Goal: Information Seeking & Learning: Learn about a topic

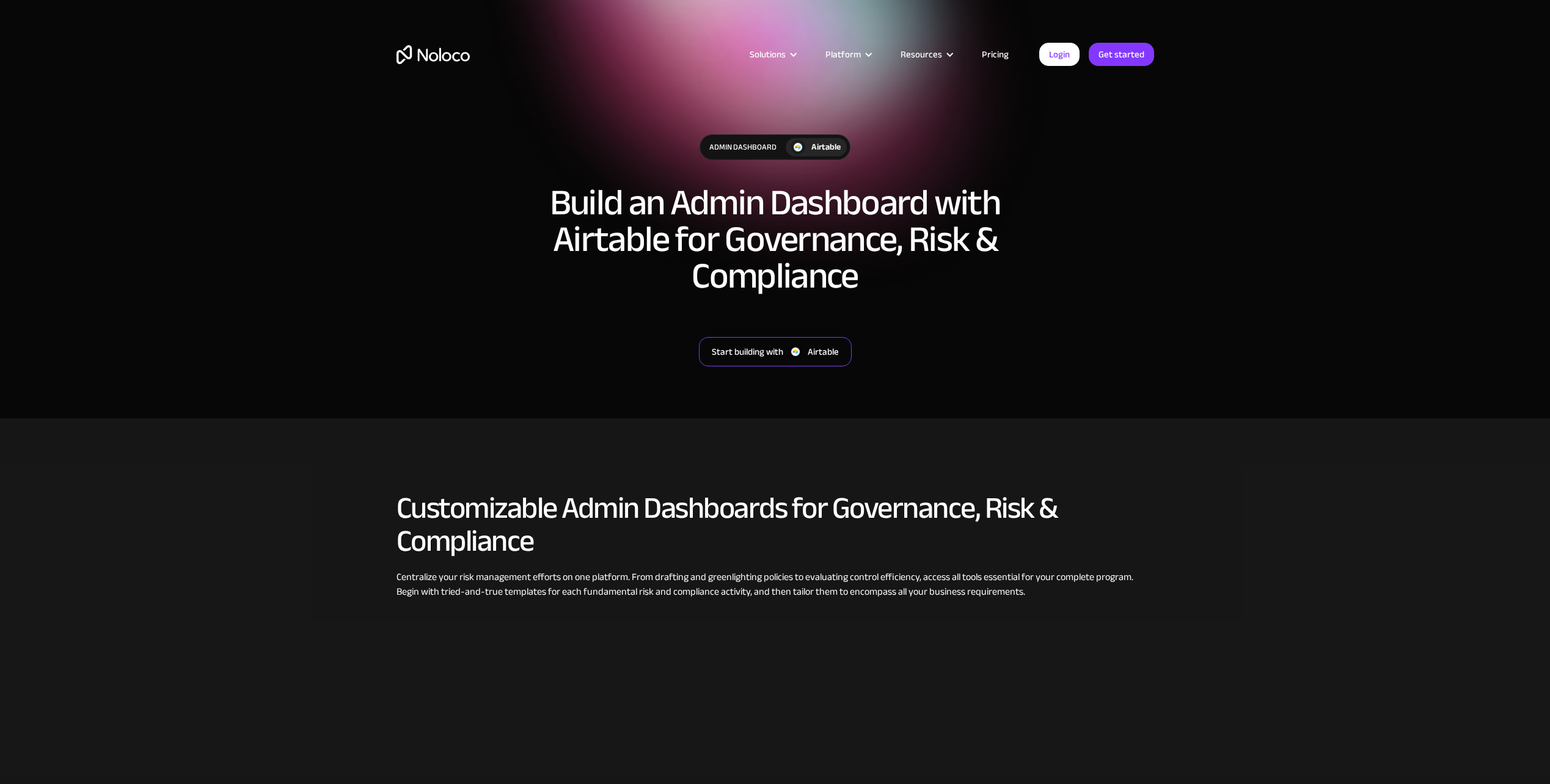
click at [744, 346] on div "Start building with" at bounding box center [747, 351] width 72 height 16
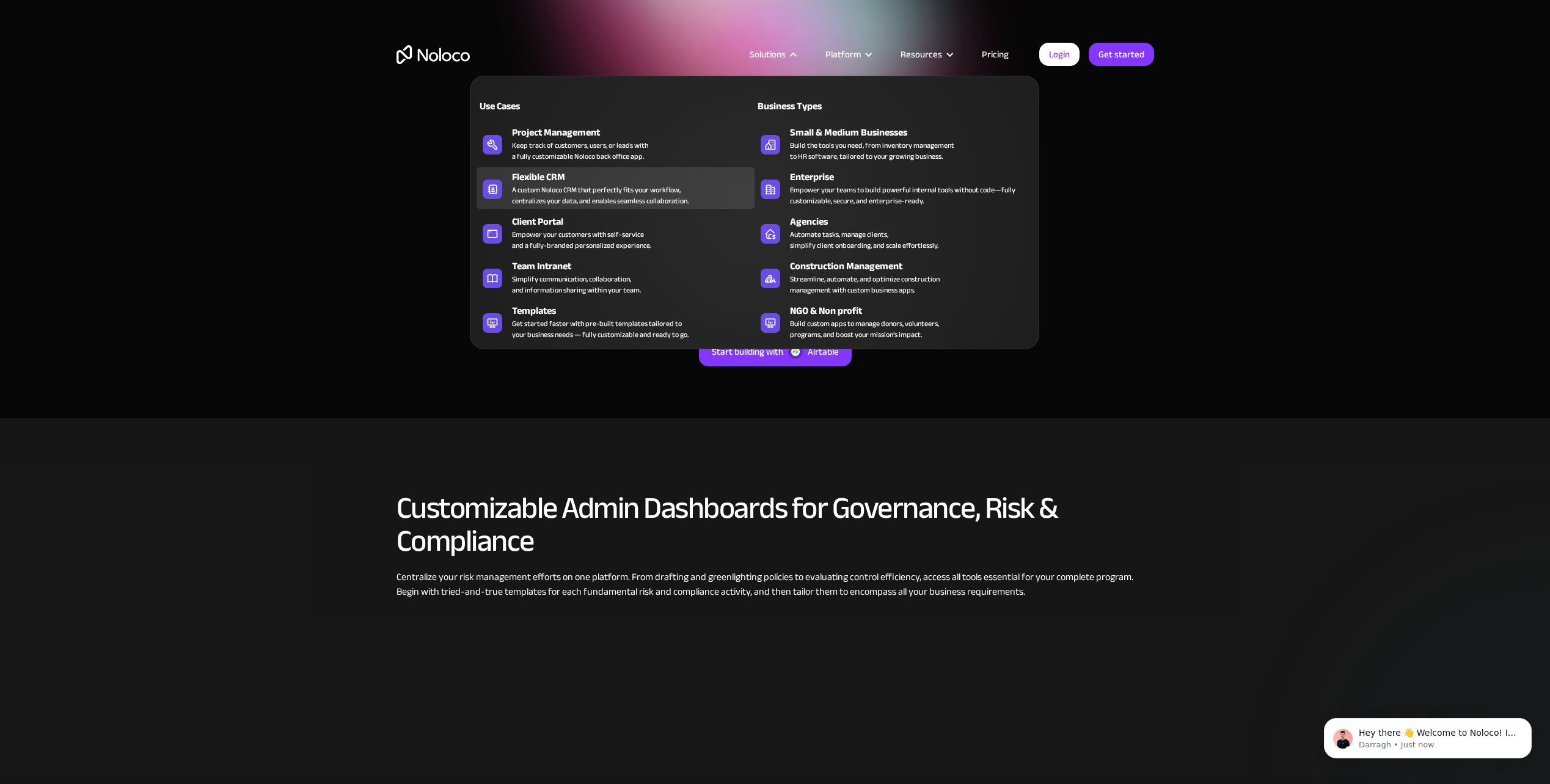
click at [565, 179] on div "Flexible CRM" at bounding box center [636, 177] width 248 height 14
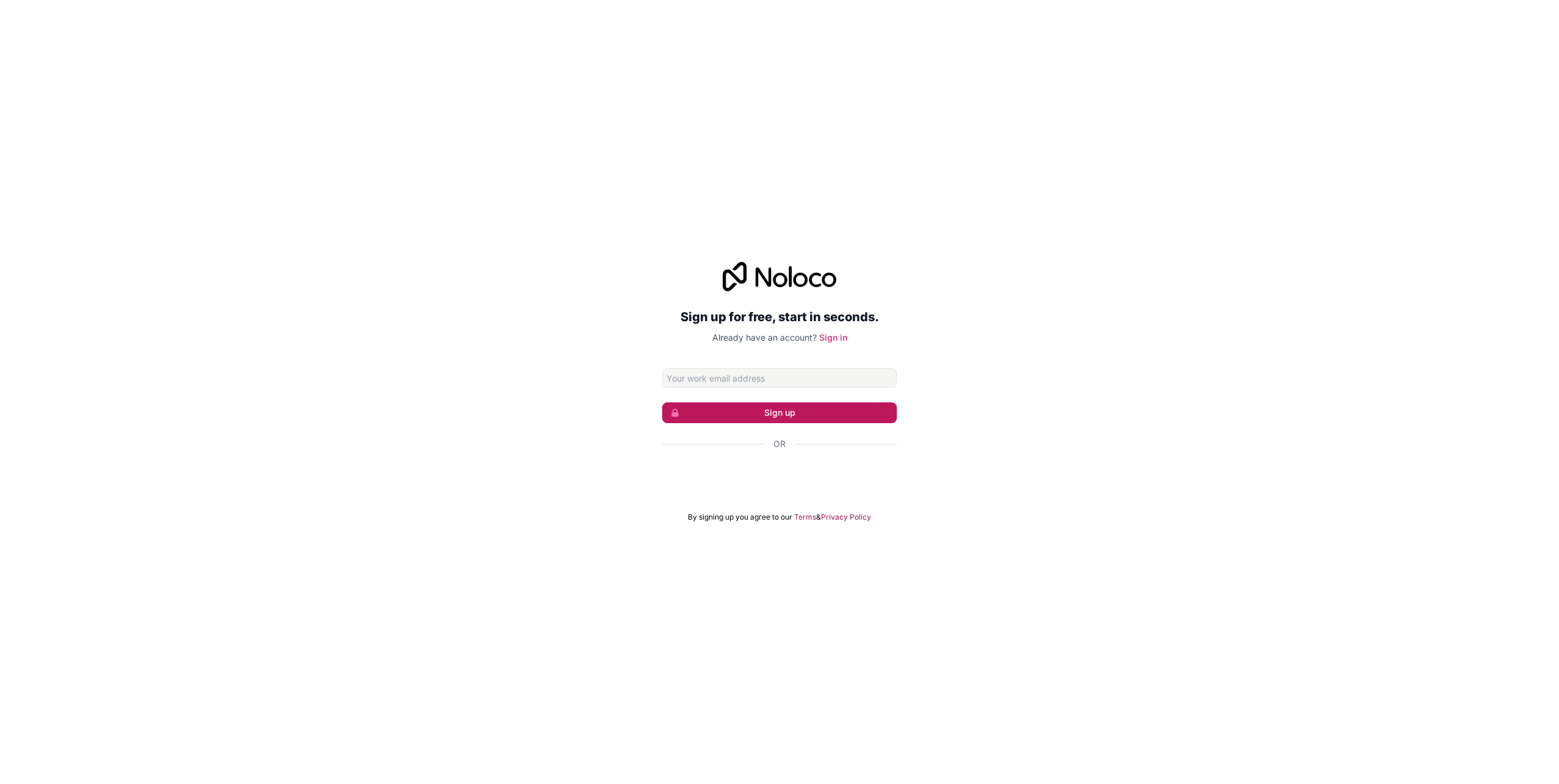
click at [739, 410] on button "Sign up" at bounding box center [779, 413] width 234 height 21
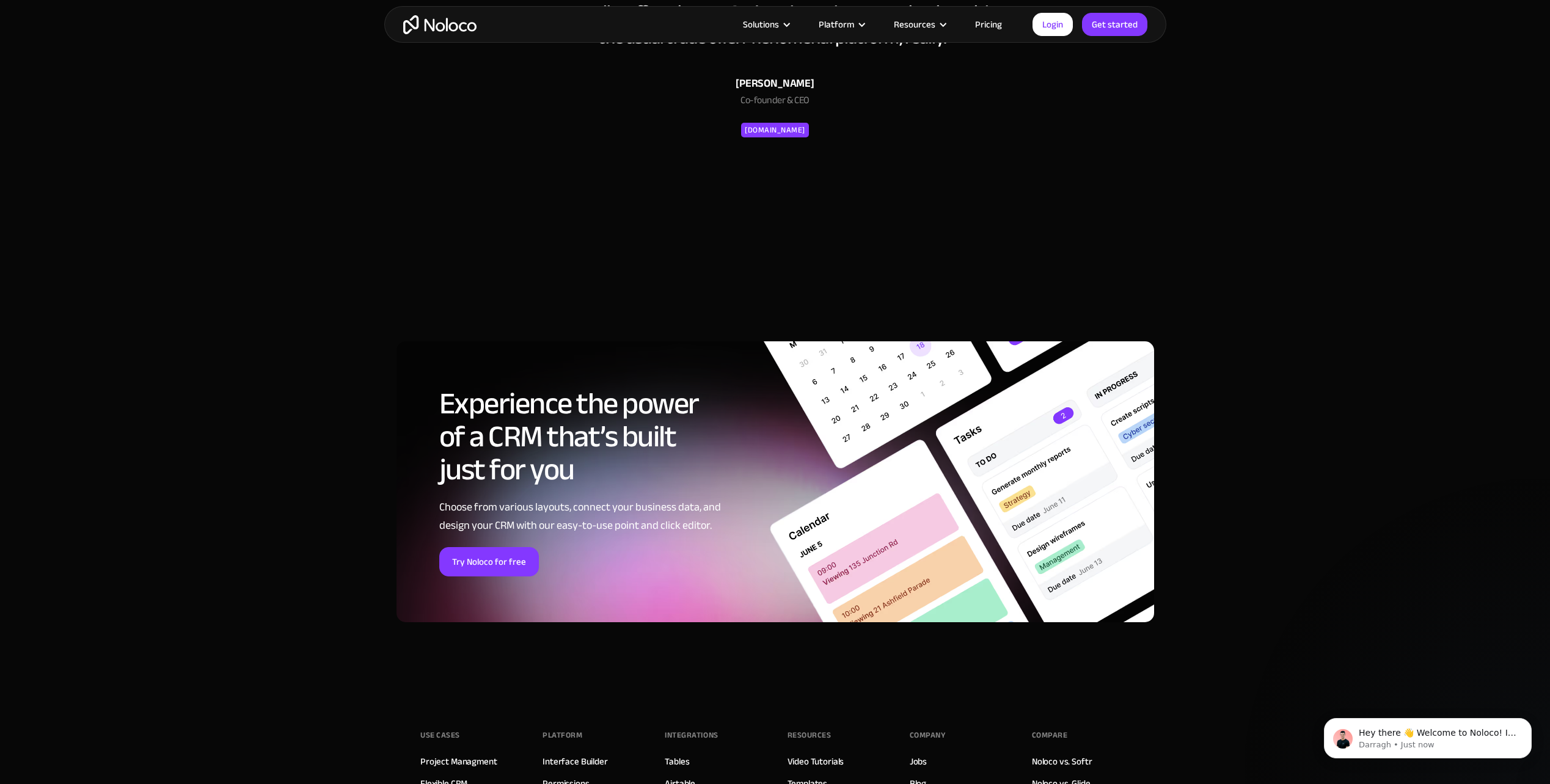
scroll to position [4580, 0]
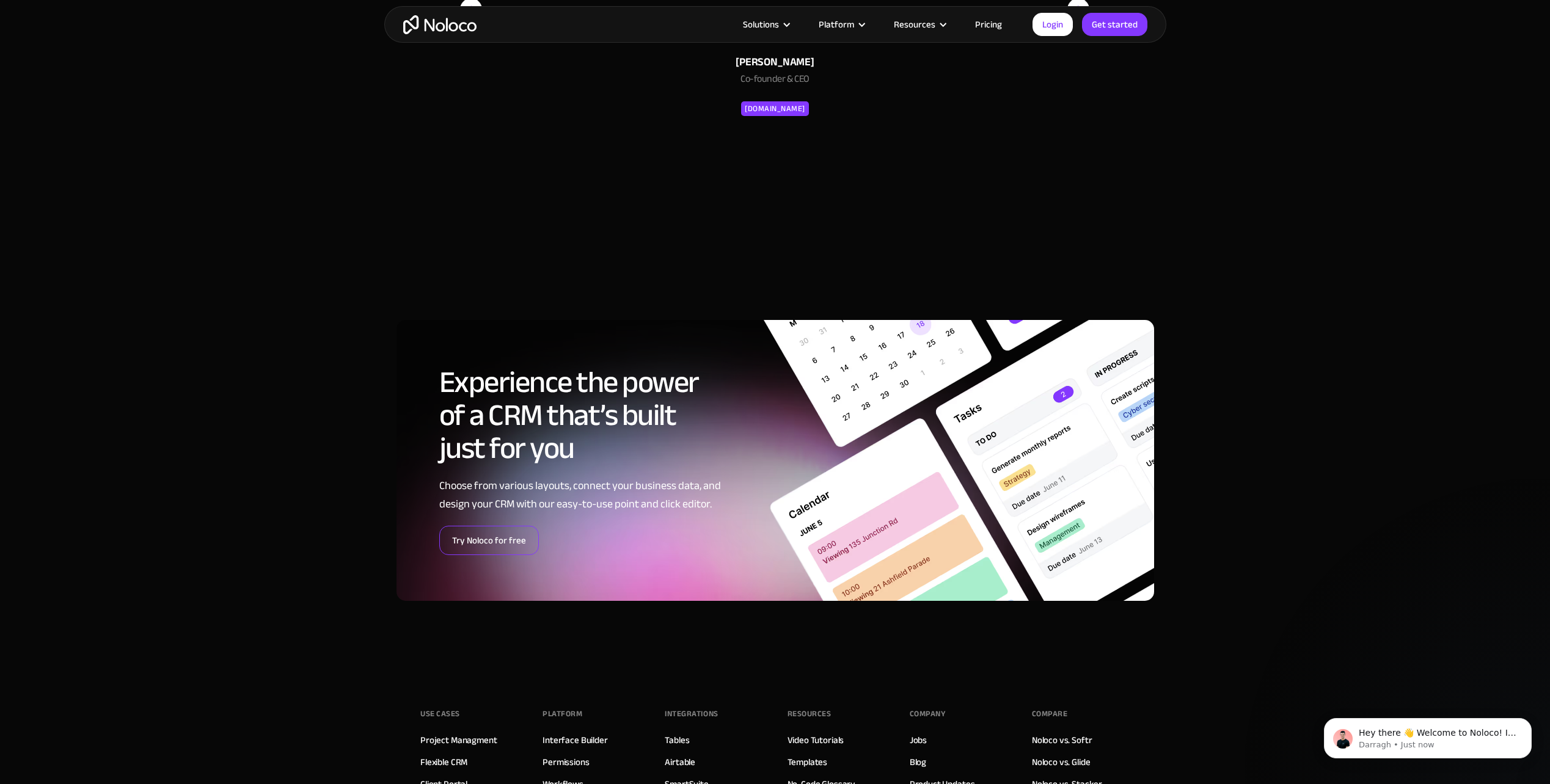
click at [483, 542] on link "Try Noloco for free" at bounding box center [489, 540] width 99 height 29
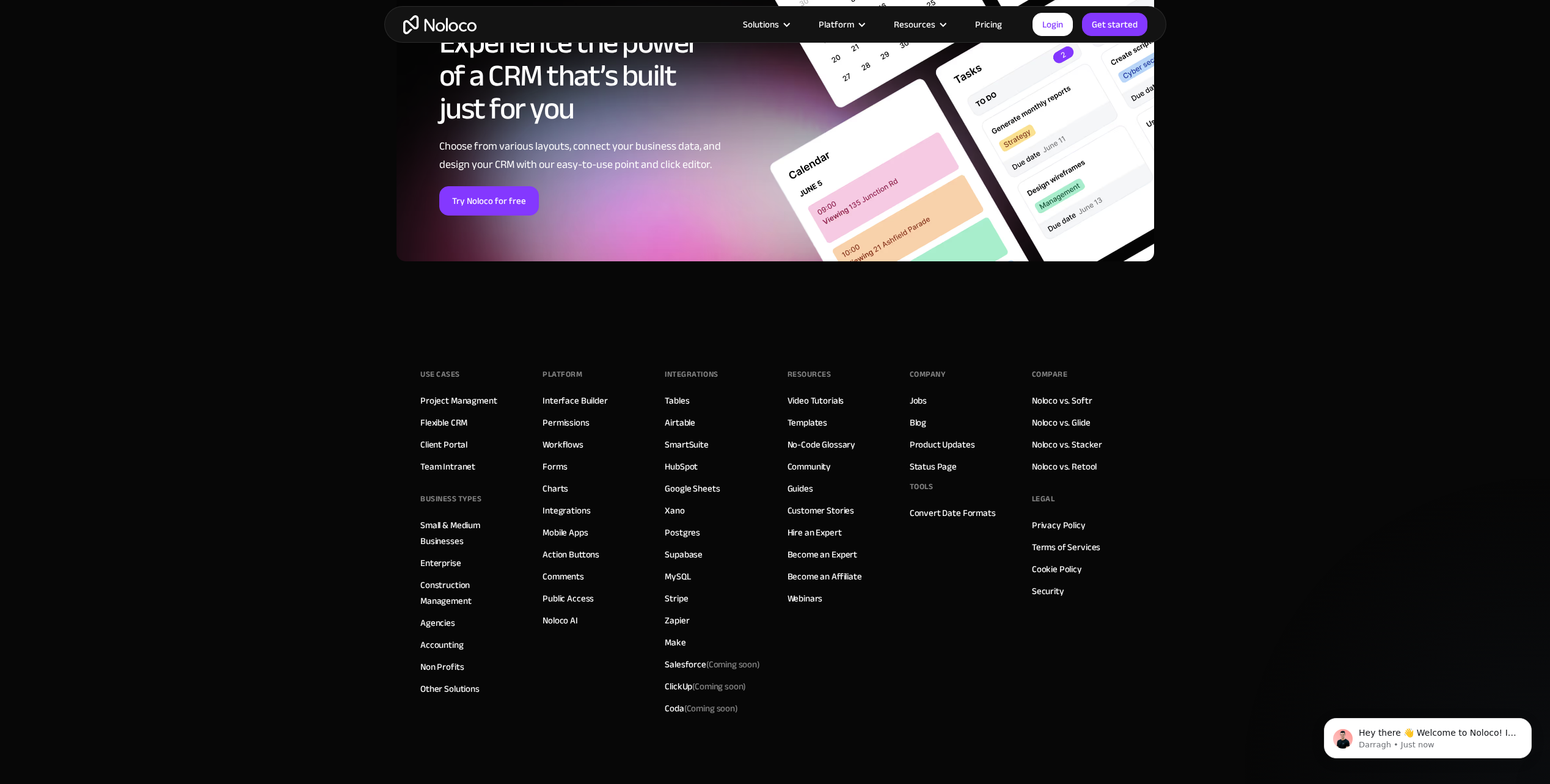
scroll to position [4993, 0]
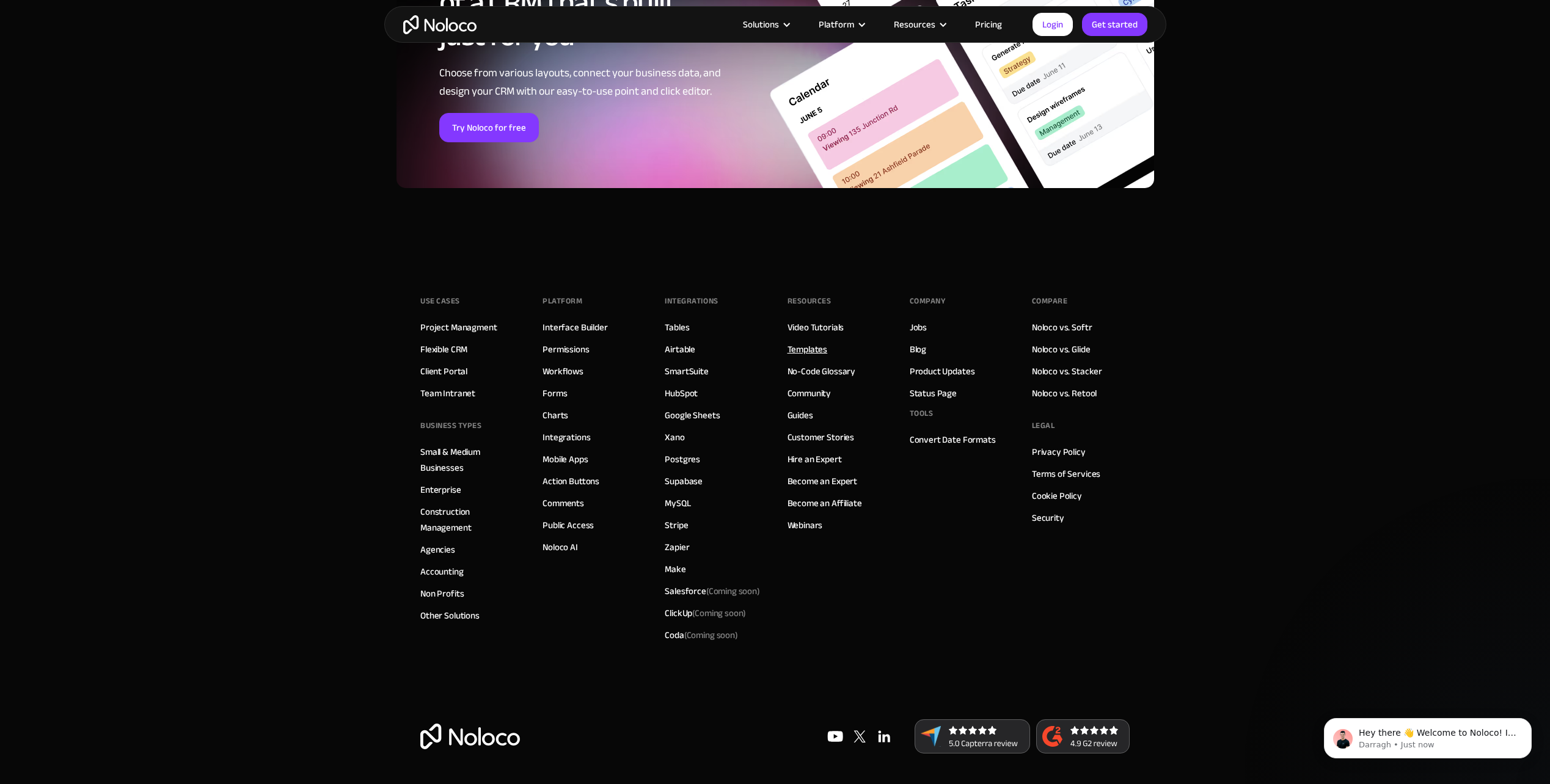
click at [820, 351] on link "Templates" at bounding box center [808, 349] width 40 height 16
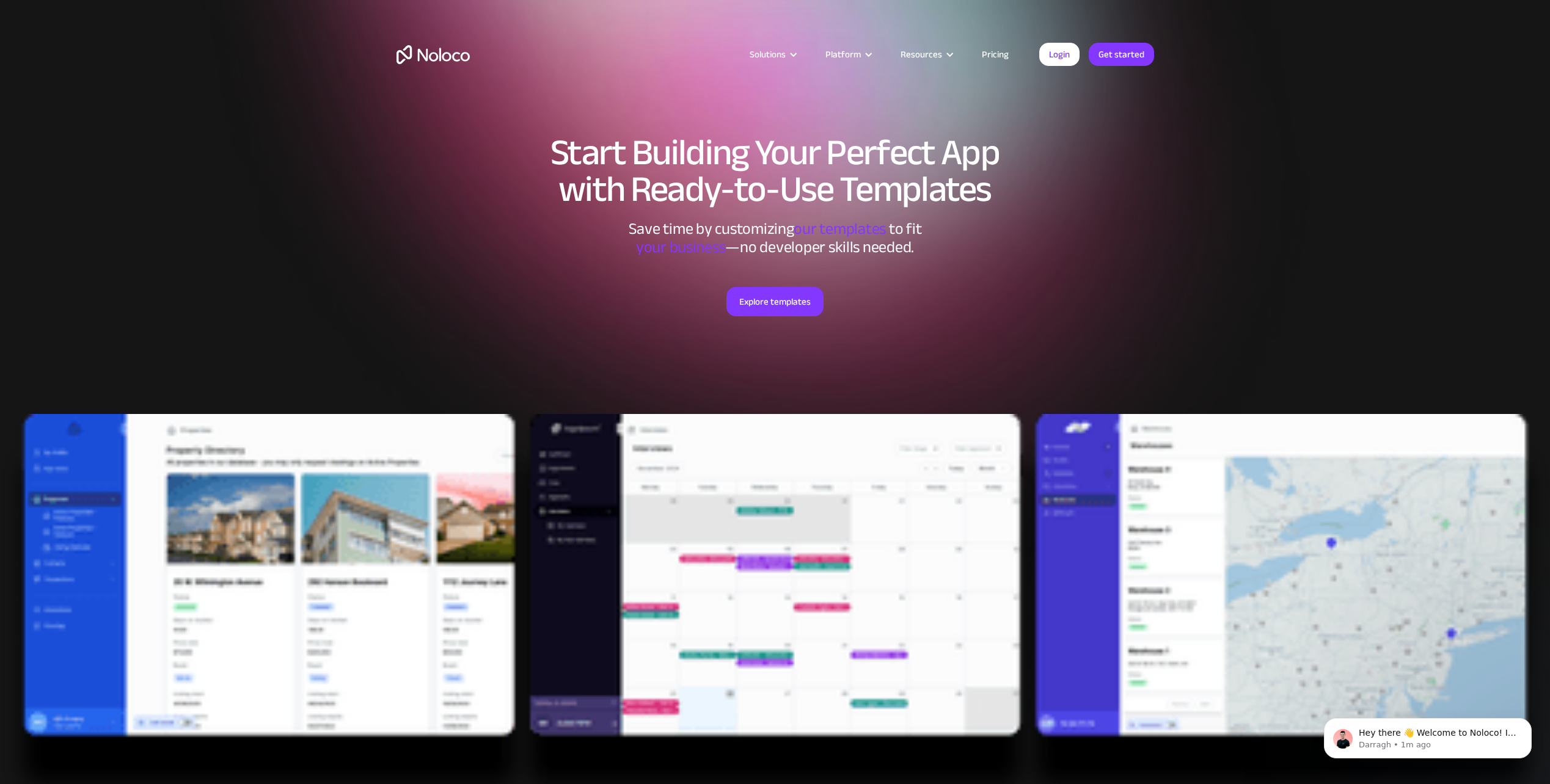
click at [999, 54] on link "Pricing" at bounding box center [995, 54] width 57 height 16
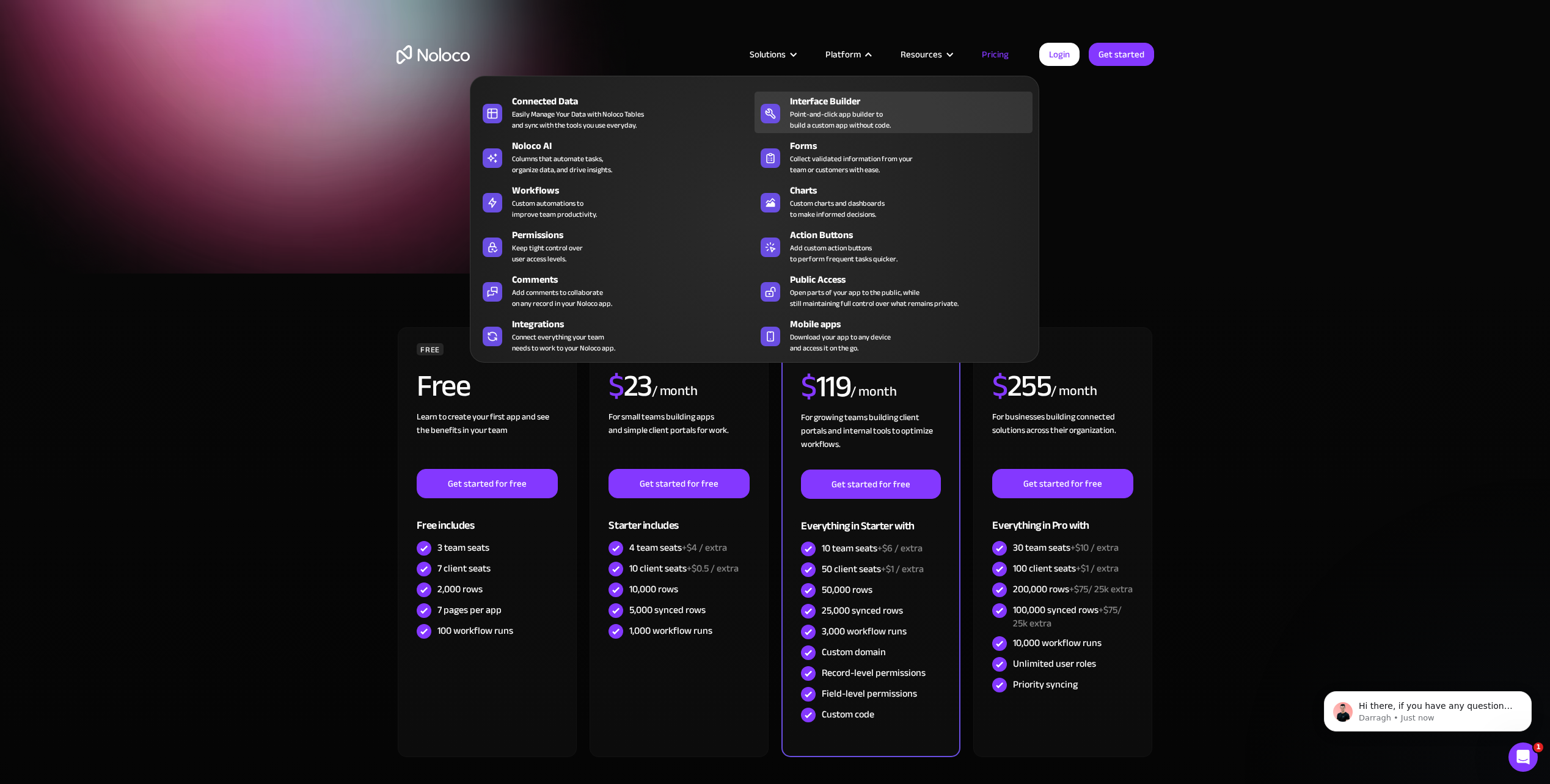
click at [824, 109] on div "Point-and-click app builder to build a custom app without code." at bounding box center [841, 120] width 101 height 22
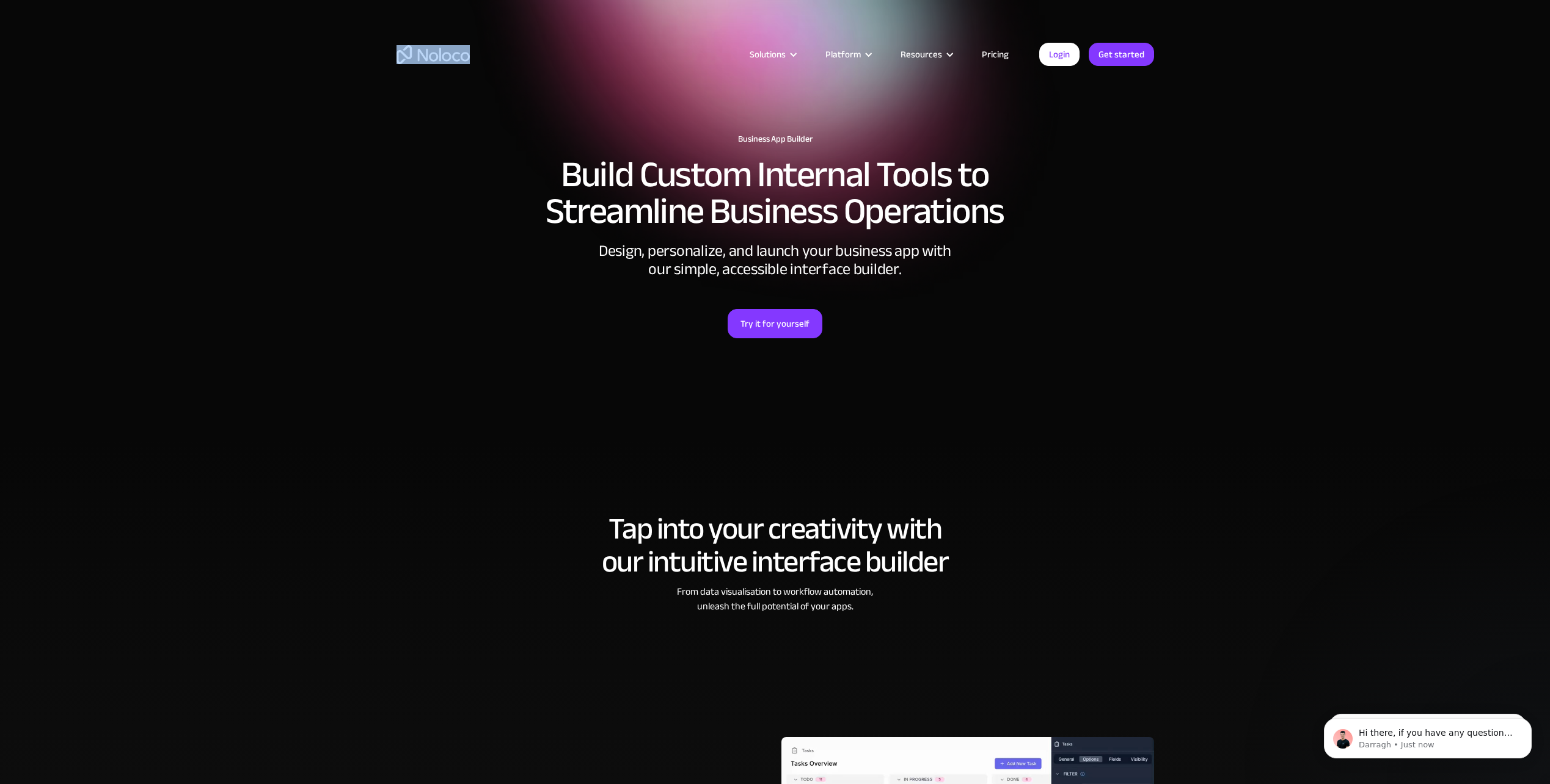
drag, startPoint x: 457, startPoint y: 50, endPoint x: 378, endPoint y: 44, distance: 79.2
click at [378, 44] on div "Solutions Use Cases Business Types Project Management Keep track of customers, …" at bounding box center [775, 57] width 1550 height 115
copy div "Loremipsu Dol Sitam Consecte Adipi Elitsed Doeiusmodt Inci utlab et doloremag, …"
